Goal: Task Accomplishment & Management: Complete application form

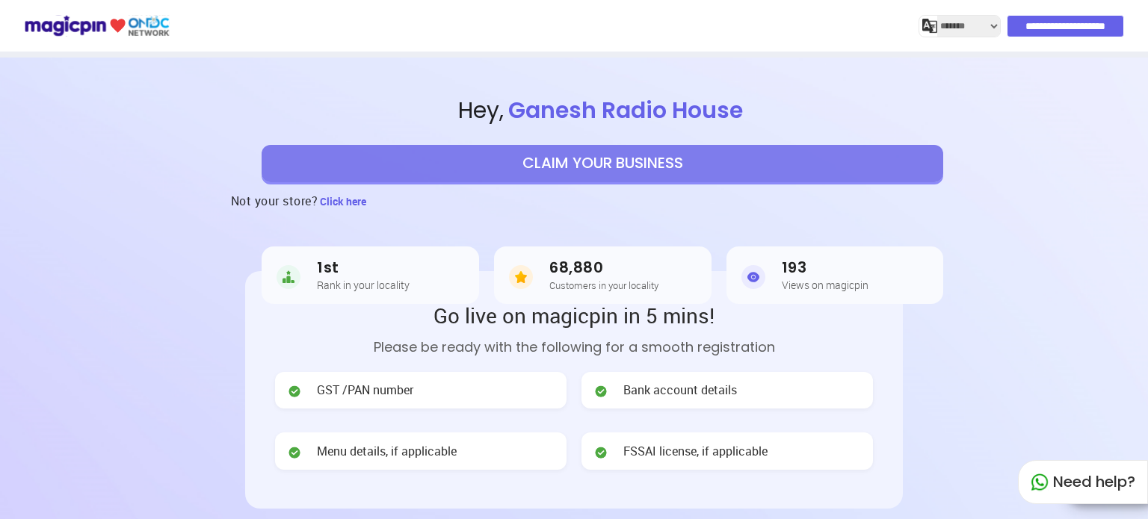
select select "*******"
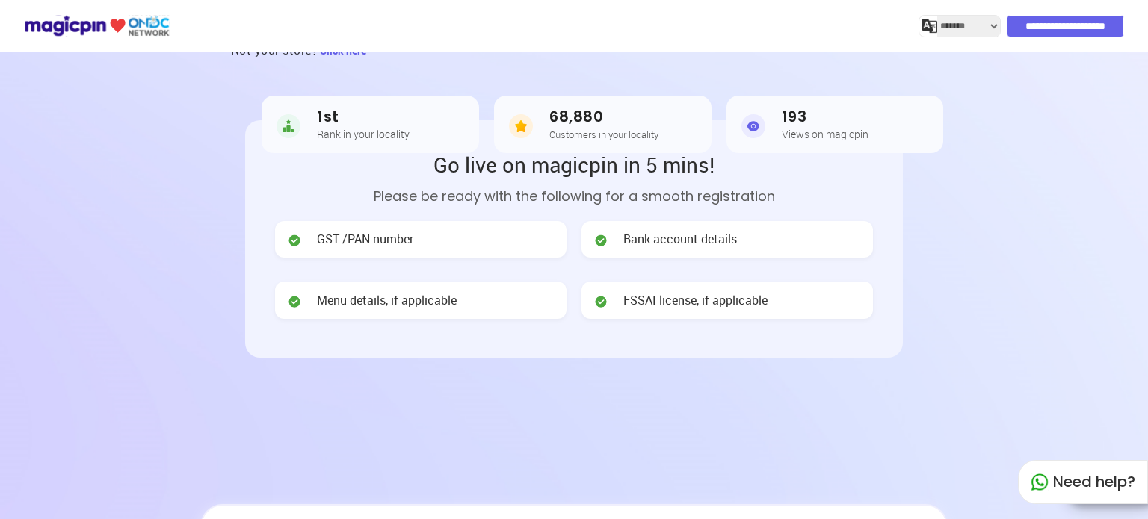
drag, startPoint x: 1010, startPoint y: 191, endPoint x: 1009, endPoint y: 158, distance: 33.7
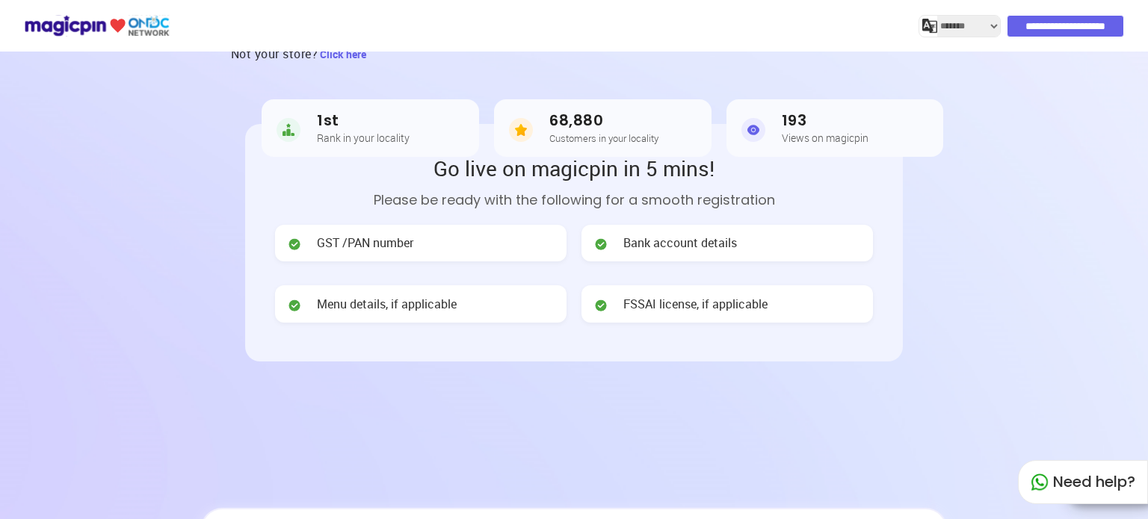
scroll to position [144, 0]
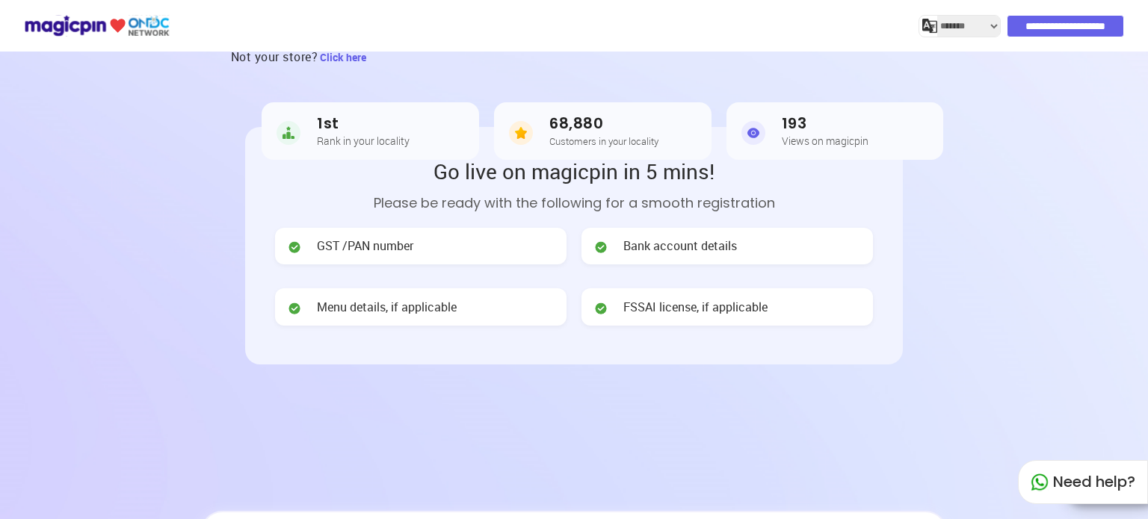
drag, startPoint x: 1022, startPoint y: 181, endPoint x: 1035, endPoint y: 125, distance: 57.5
drag, startPoint x: 1035, startPoint y: 125, endPoint x: 1004, endPoint y: 109, distance: 34.4
click at [1004, 109] on section "Hey , [PERSON_NAME] Radio House CLAIM YOUR BUSINESS Not your store? Click here …" at bounding box center [574, 49] width 1148 height 273
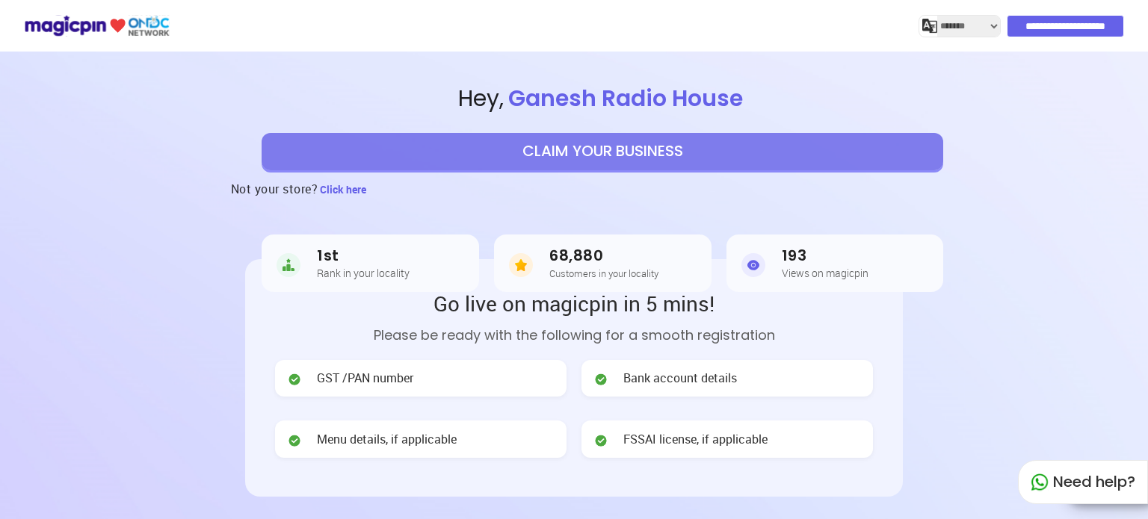
scroll to position [0, 0]
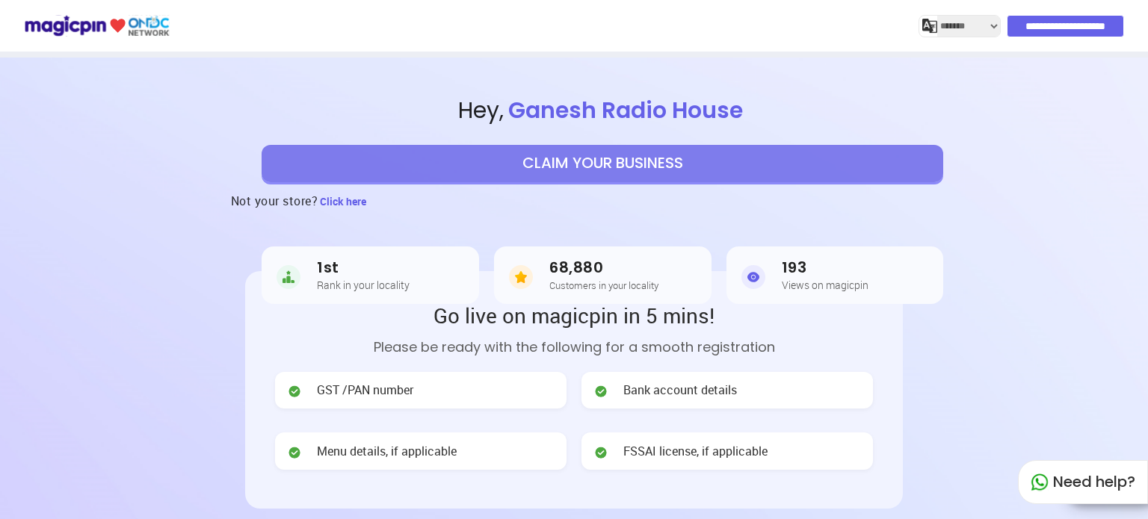
drag, startPoint x: 979, startPoint y: 206, endPoint x: 980, endPoint y: 74, distance: 132.2
click at [616, 160] on button "CLAIM YOUR BUSINESS" at bounding box center [601, 163] width 681 height 37
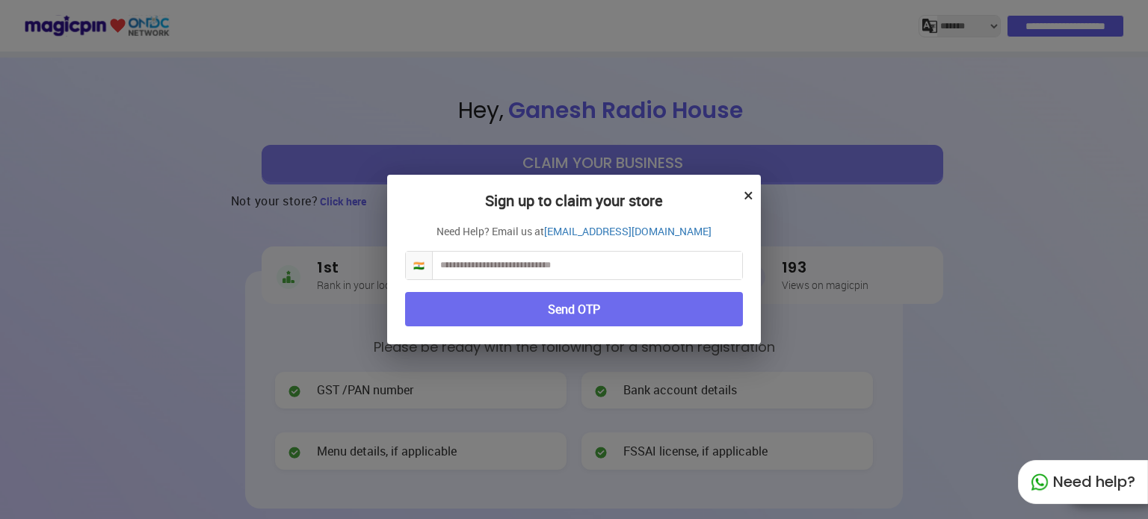
click at [551, 275] on input "text" at bounding box center [587, 266] width 309 height 28
type input "**********"
click at [576, 300] on button "Send OTP" at bounding box center [574, 309] width 338 height 35
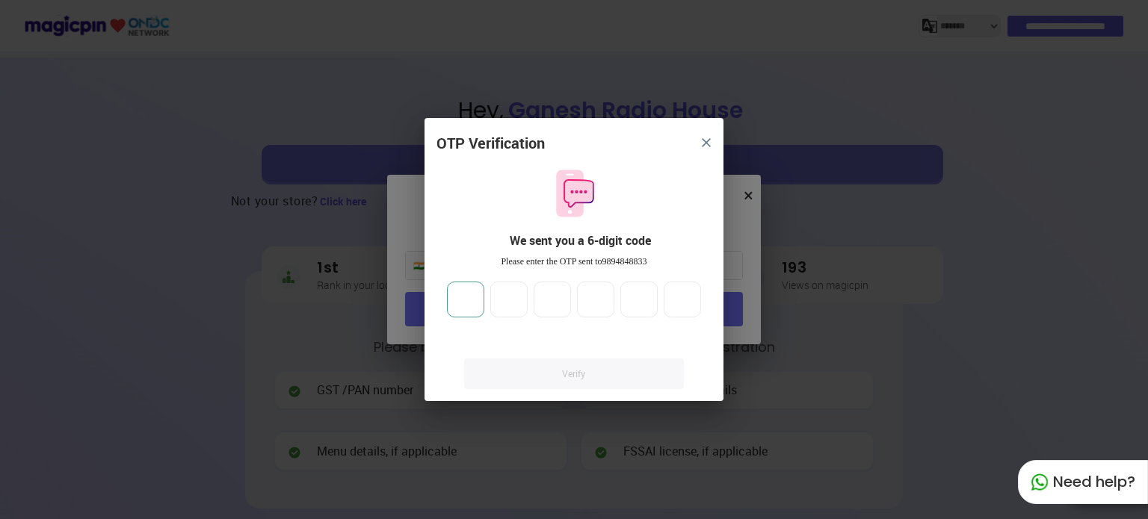
click at [468, 302] on input "number" at bounding box center [465, 300] width 37 height 36
type input "*"
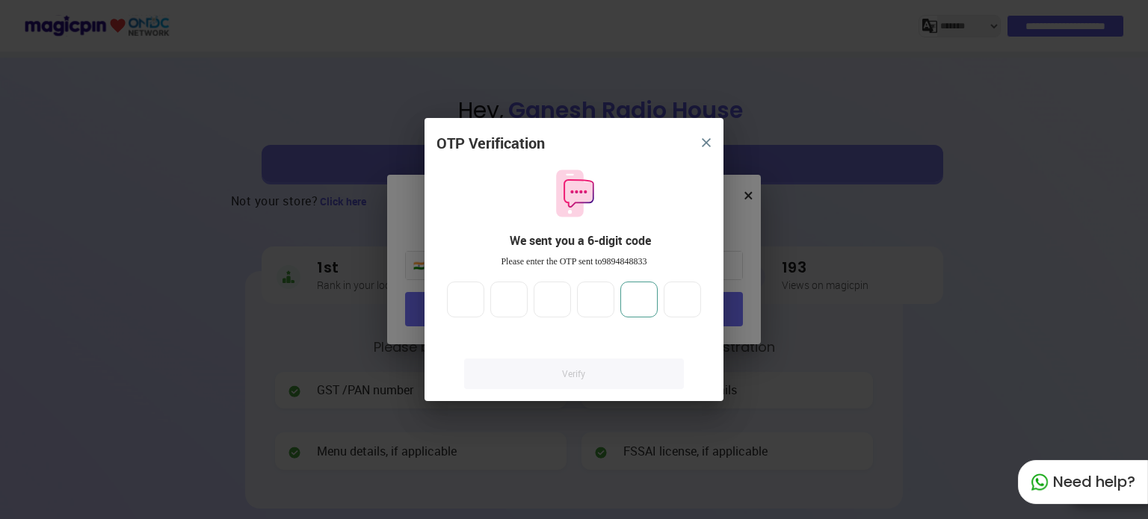
type input "*"
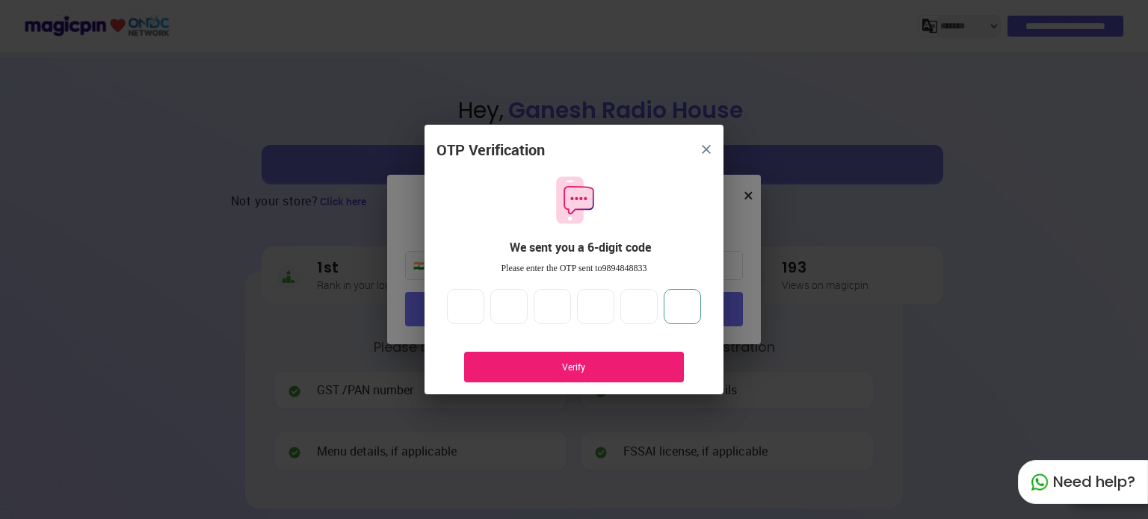
type input "*"
click at [609, 351] on div "OTP Verification We sent you a 6-digit code Please enter the OTP sent to 989484…" at bounding box center [573, 267] width 299 height 255
click at [600, 358] on div "Verify" at bounding box center [574, 367] width 220 height 31
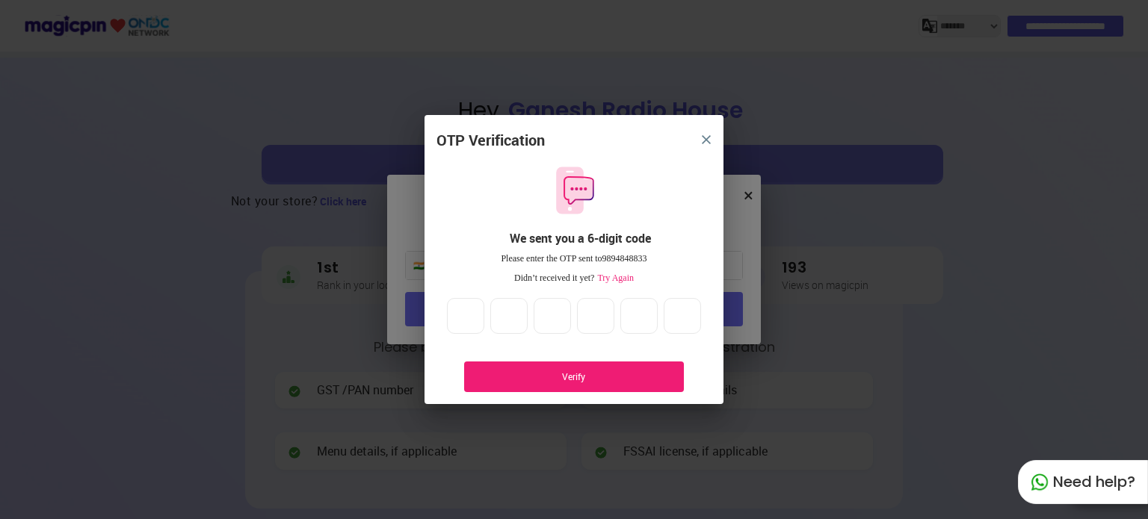
click at [554, 379] on div "Verify" at bounding box center [573, 377] width 175 height 13
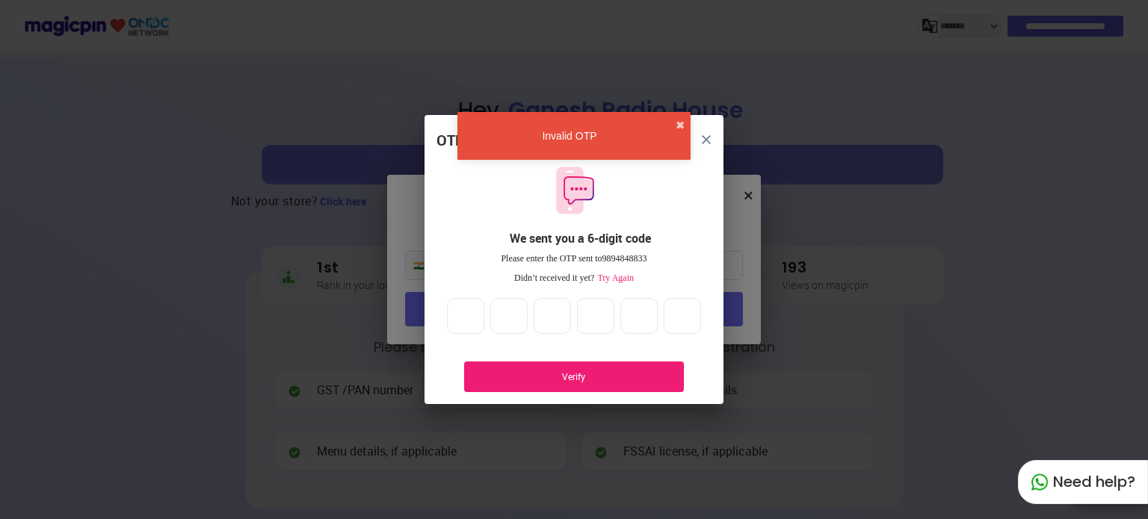
click at [620, 277] on span "Try Again" at bounding box center [614, 278] width 40 height 10
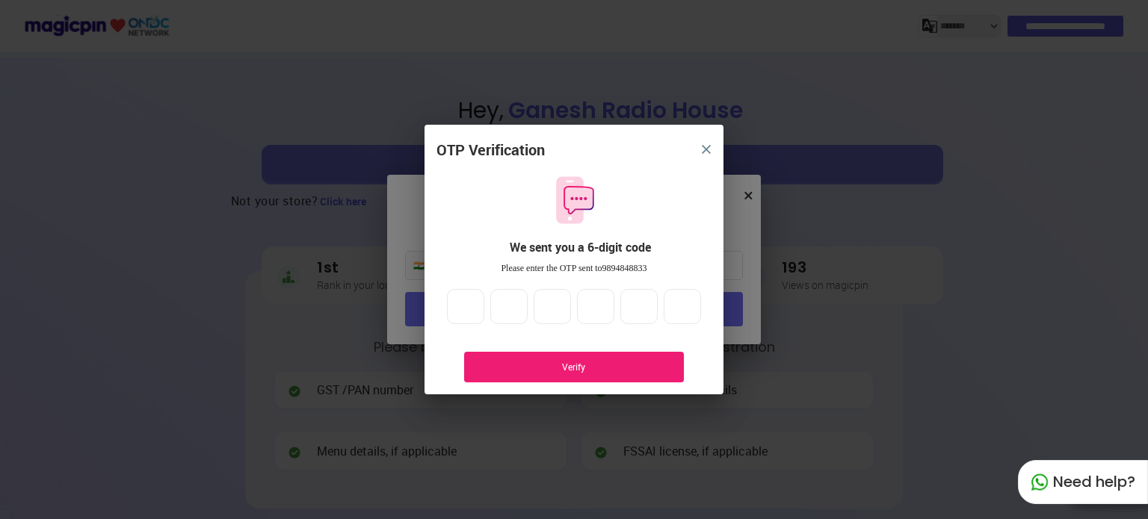
click at [570, 362] on div "Verify" at bounding box center [573, 367] width 175 height 13
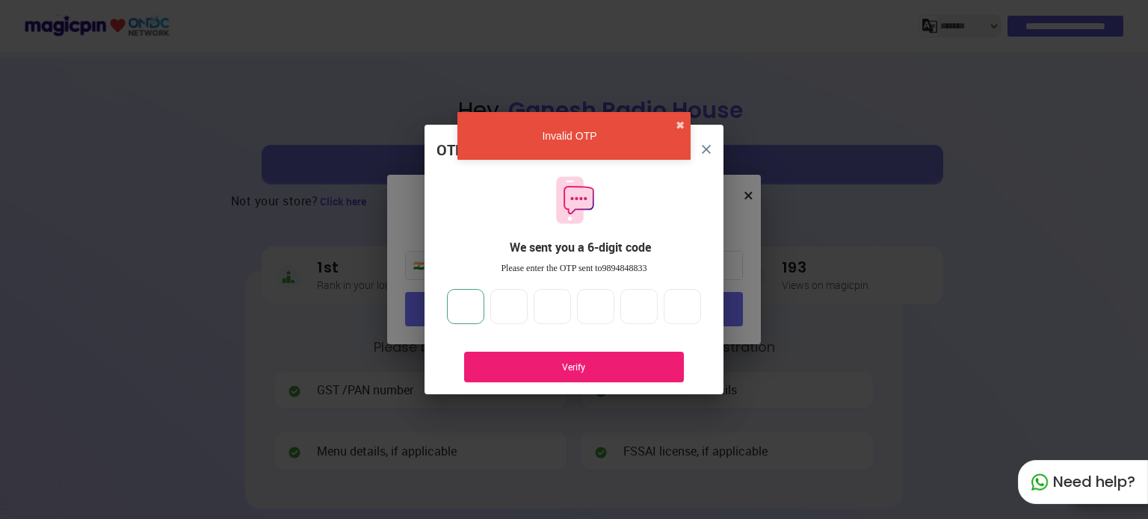
click at [457, 300] on input "*" at bounding box center [465, 307] width 37 height 36
drag, startPoint x: 681, startPoint y: 300, endPoint x: 465, endPoint y: 304, distance: 216.7
click at [465, 304] on div "* * * * * *" at bounding box center [574, 307] width 260 height 36
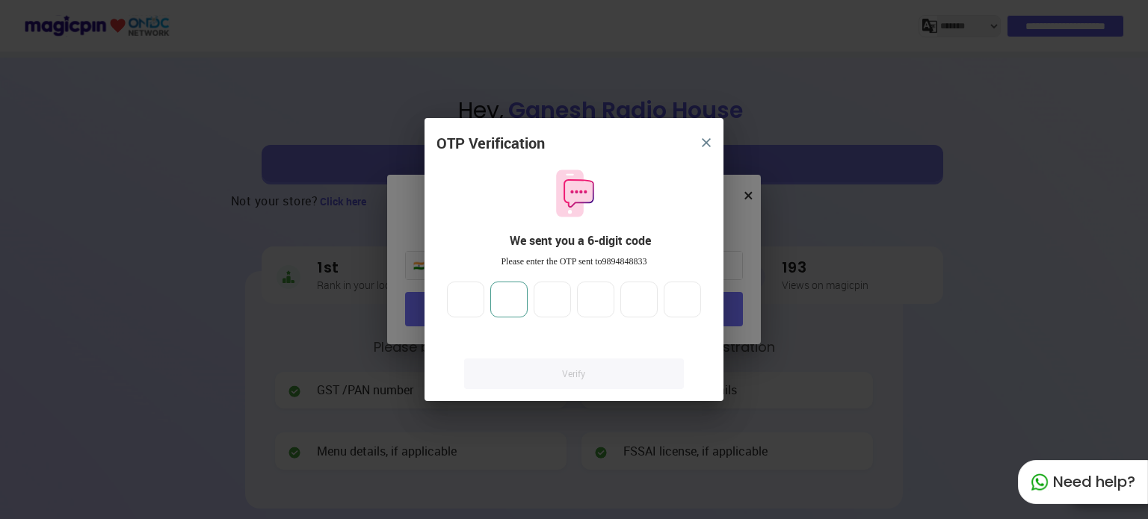
type input "*"
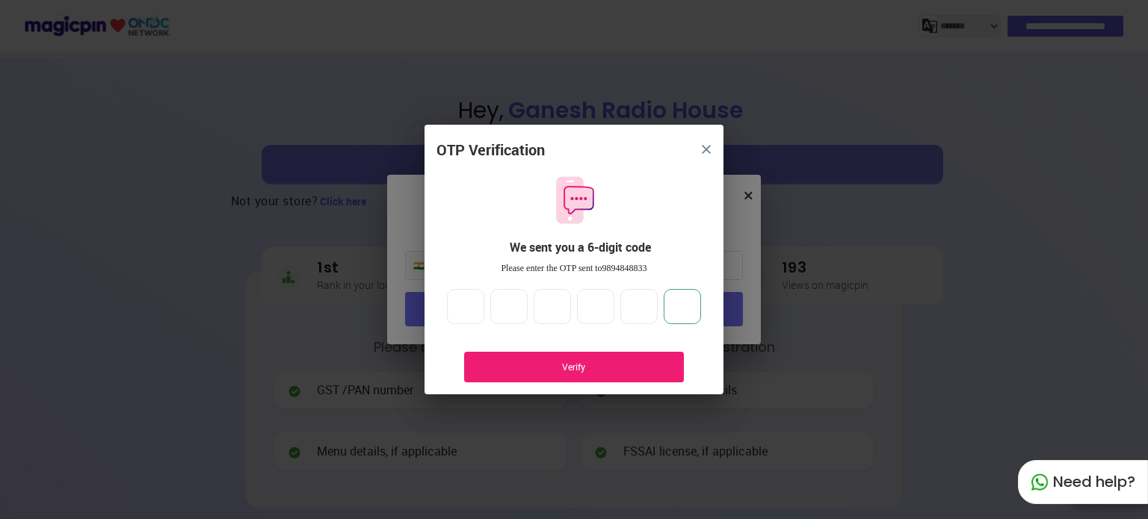
type input "*"
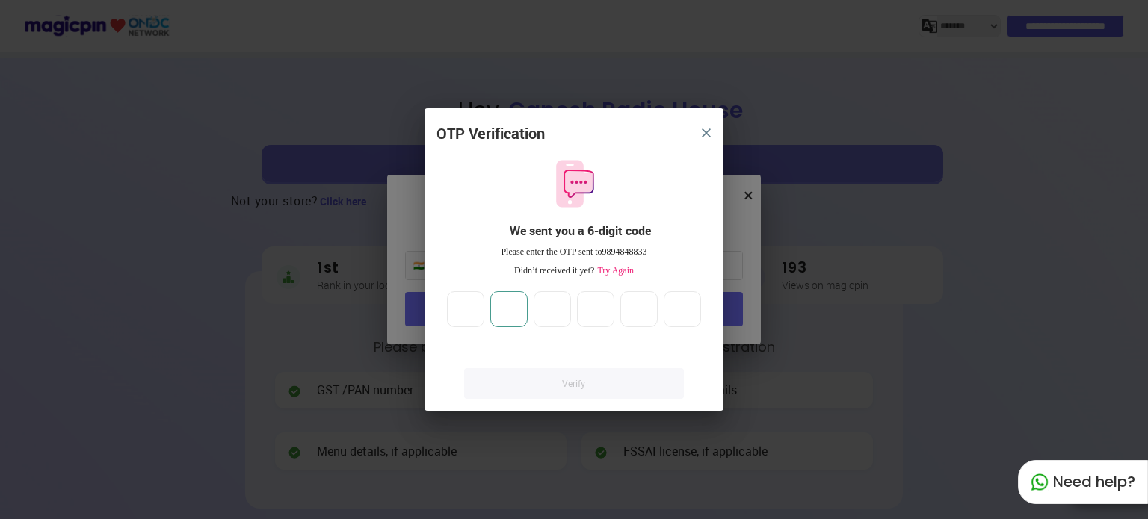
type input "*"
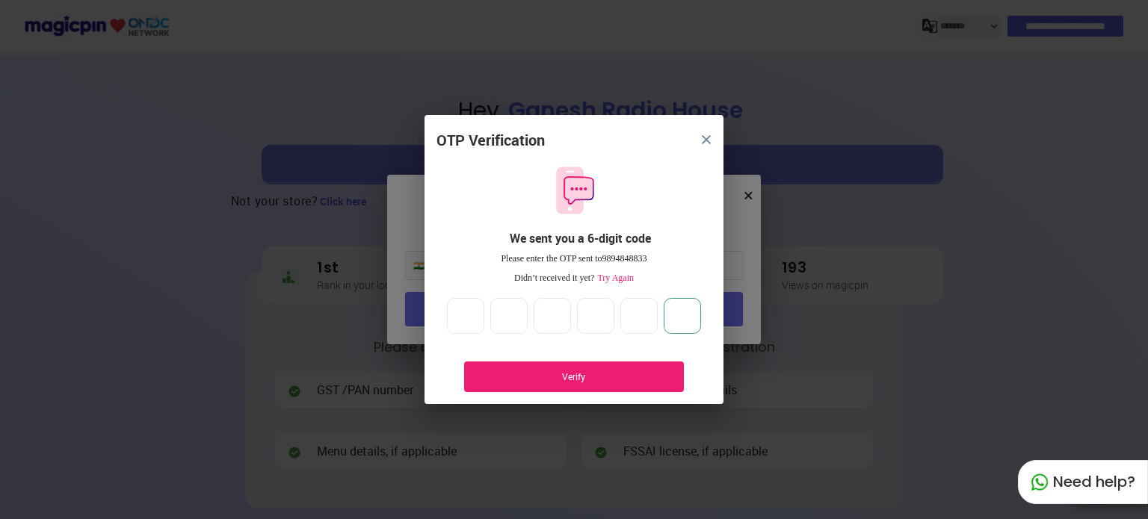
type input "*"
click at [604, 382] on div "Verify" at bounding box center [573, 377] width 175 height 13
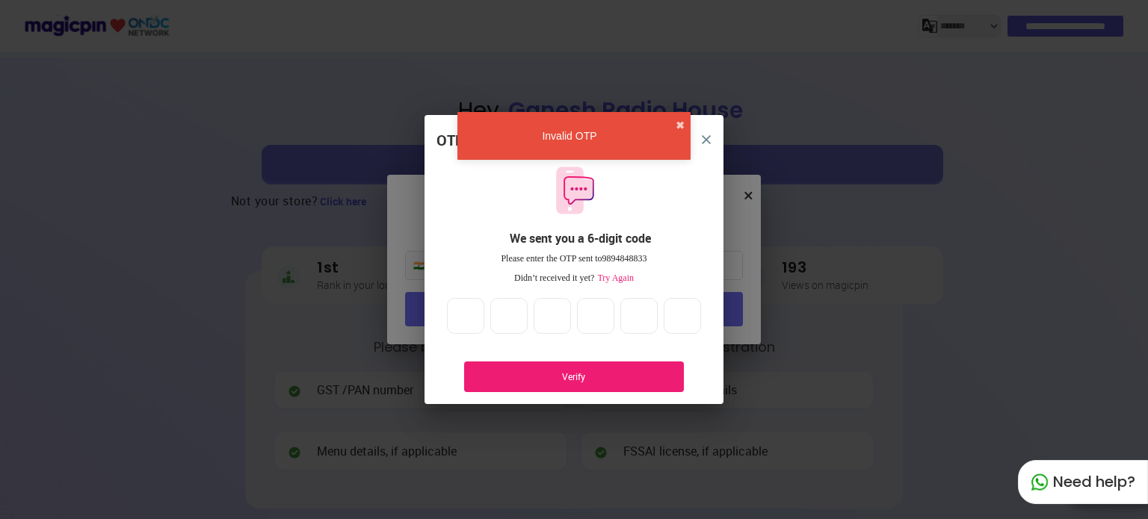
click at [614, 149] on div "Invalid OTP ✖" at bounding box center [573, 136] width 233 height 48
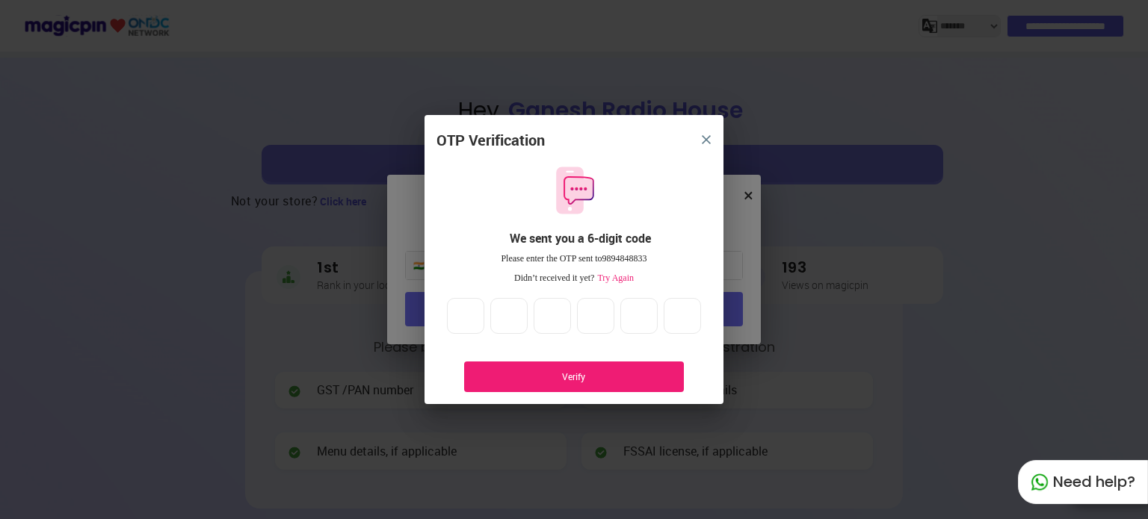
click at [704, 137] on img "close" at bounding box center [706, 139] width 9 height 9
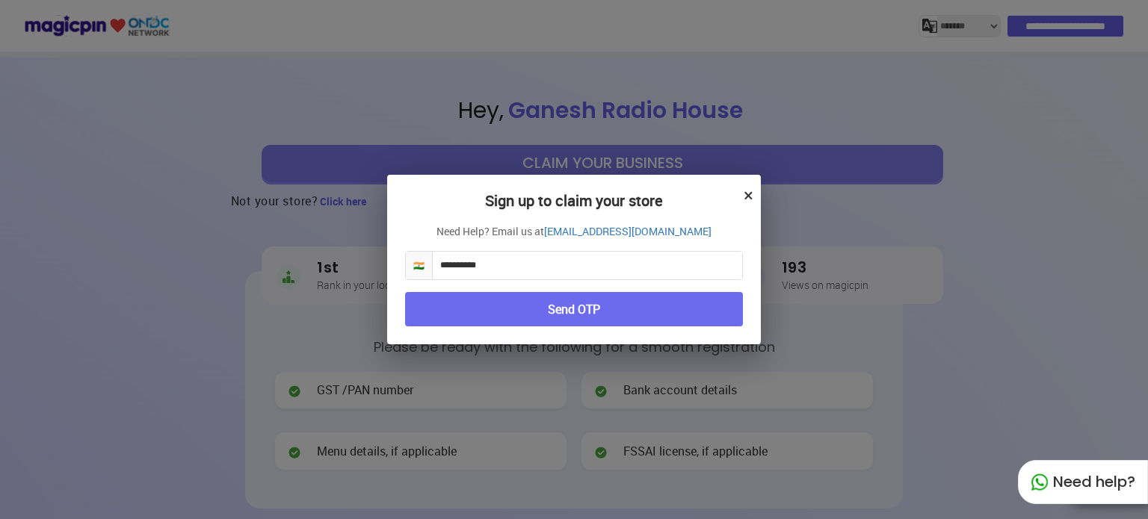
click at [749, 194] on button "×" at bounding box center [748, 194] width 10 height 25
